Goal: Task Accomplishment & Management: Manage account settings

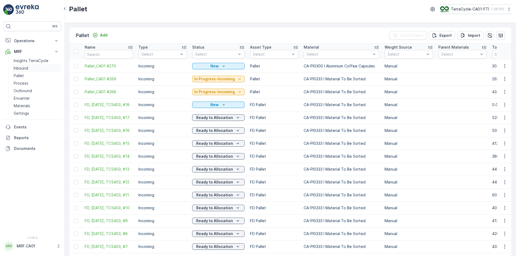
click at [23, 68] on p "Inbound" at bounding box center [21, 68] width 15 height 5
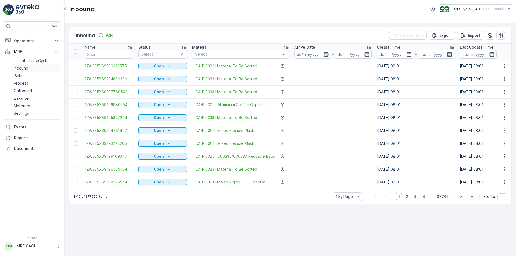
click at [12, 65] on link "Inbound" at bounding box center [37, 69] width 50 height 8
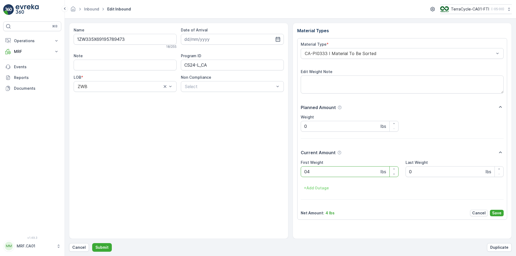
type Weight "040"
click at [92, 243] on button "Submit" at bounding box center [102, 247] width 20 height 9
type Weight "069"
click at [92, 243] on button "Submit" at bounding box center [102, 247] width 20 height 9
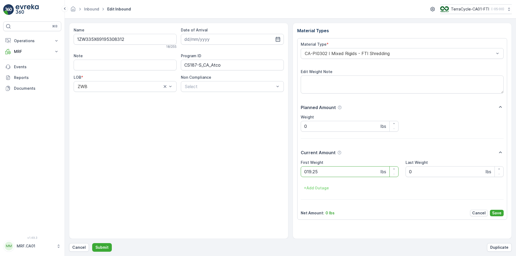
click at [92, 243] on button "Submit" at bounding box center [102, 247] width 20 height 9
type Weight "032"
click at [92, 243] on button "Submit" at bounding box center [102, 247] width 20 height 9
type Weight "032"
click at [92, 243] on button "Submit" at bounding box center [102, 247] width 20 height 9
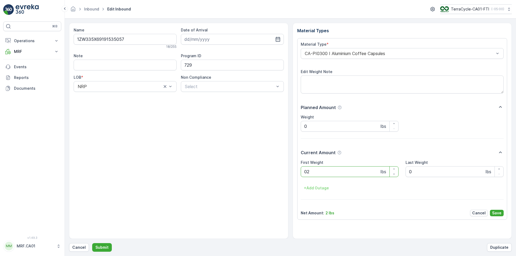
type Weight "024"
click at [92, 243] on button "Submit" at bounding box center [102, 247] width 20 height 9
type Weight "030"
click at [92, 243] on button "Submit" at bounding box center [102, 247] width 20 height 9
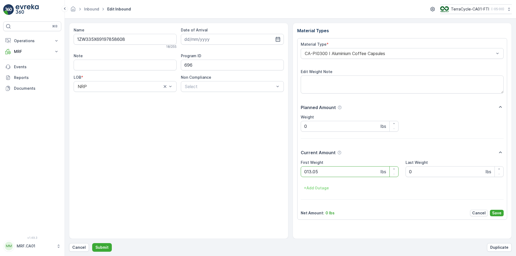
click at [92, 243] on button "Submit" at bounding box center [102, 247] width 20 height 9
type Weight "028"
click at [92, 243] on button "Submit" at bounding box center [102, 247] width 20 height 9
type Weight "034"
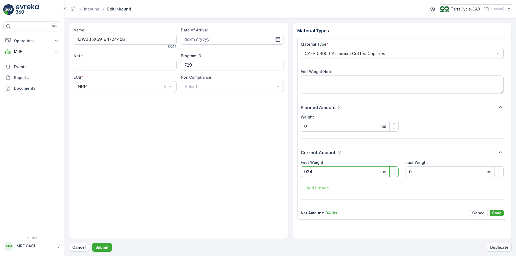
click at [92, 243] on button "Submit" at bounding box center [102, 247] width 20 height 9
type Weight "047"
click at [92, 243] on button "Submit" at bounding box center [102, 247] width 20 height 9
type Weight "046"
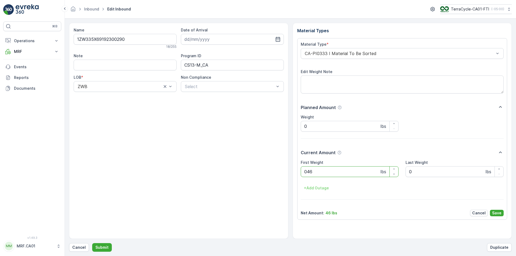
click at [92, 243] on button "Submit" at bounding box center [102, 247] width 20 height 9
type Weight "035"
click at [92, 243] on button "Submit" at bounding box center [102, 247] width 20 height 9
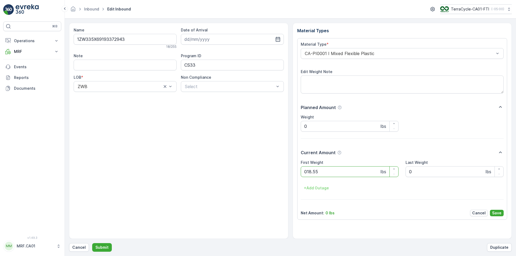
click at [92, 243] on button "Submit" at bounding box center [102, 247] width 20 height 9
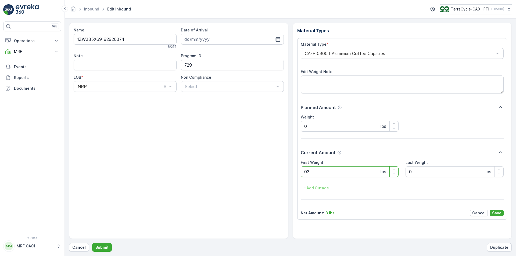
type Weight "033"
click at [92, 243] on button "Submit" at bounding box center [102, 247] width 20 height 9
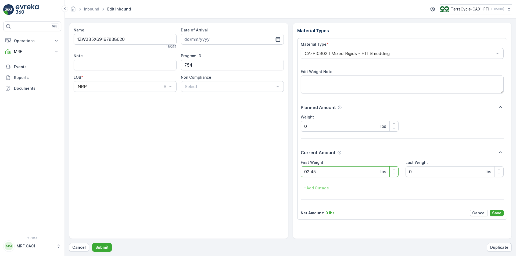
click at [92, 243] on button "Submit" at bounding box center [102, 247] width 20 height 9
type Weight "034"
click at [92, 243] on button "Submit" at bounding box center [102, 247] width 20 height 9
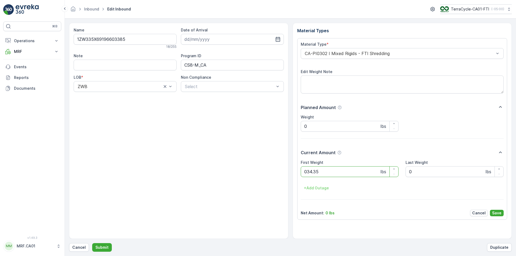
click at [92, 243] on button "Submit" at bounding box center [102, 247] width 20 height 9
click at [342, 50] on div "CA-PI0045 I Mixed Razors" at bounding box center [402, 53] width 203 height 11
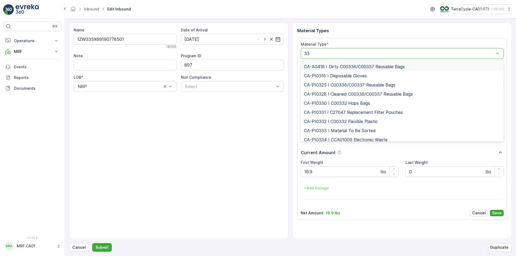
type input "333"
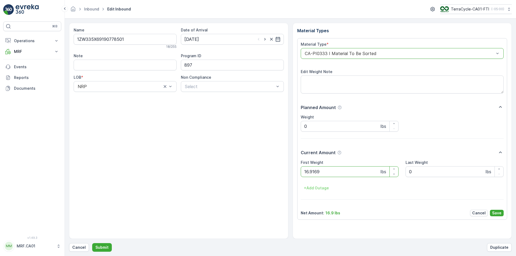
click at [92, 243] on button "Submit" at bounding box center [102, 247] width 20 height 9
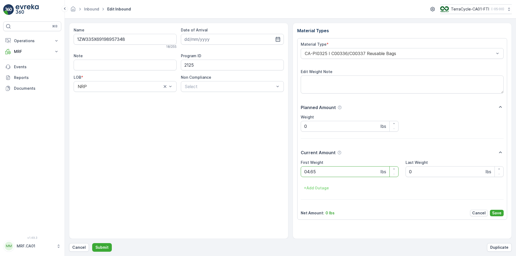
click at [92, 243] on button "Submit" at bounding box center [102, 247] width 20 height 9
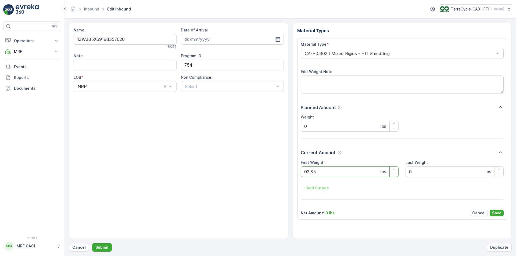
click at [92, 243] on button "Submit" at bounding box center [102, 247] width 20 height 9
